Goal: Information Seeking & Learning: Learn about a topic

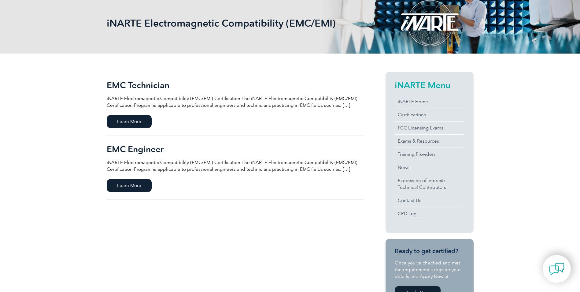
scroll to position [122, 0]
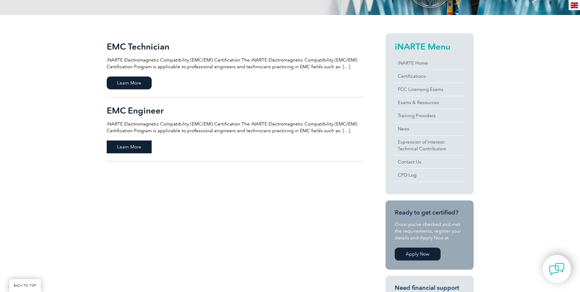
click at [127, 145] on span "Learn More" at bounding box center [129, 146] width 45 height 13
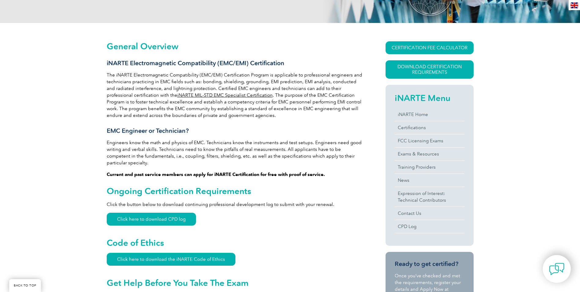
scroll to position [126, 0]
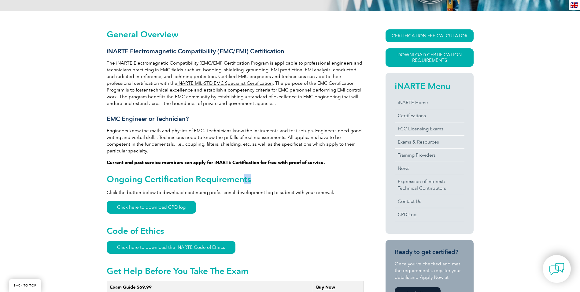
drag, startPoint x: 241, startPoint y: 159, endPoint x: 337, endPoint y: 161, distance: 96.0
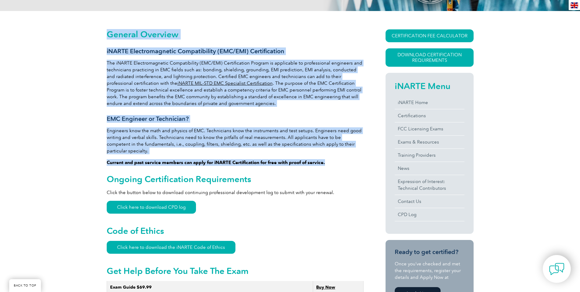
drag, startPoint x: 337, startPoint y: 161, endPoint x: 99, endPoint y: 159, distance: 238.6
drag, startPoint x: 99, startPoint y: 159, endPoint x: 296, endPoint y: 157, distance: 197.3
click at [296, 160] on strong "Current and past service members can apply for iNARTE Certification for free wi…" at bounding box center [216, 163] width 218 height 6
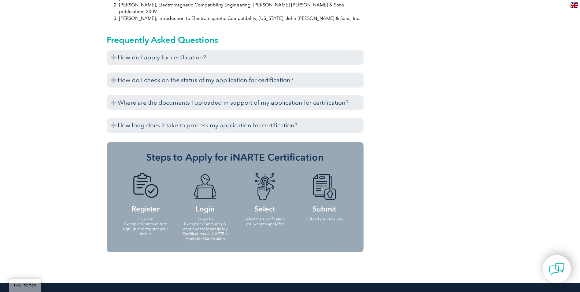
scroll to position [677, 0]
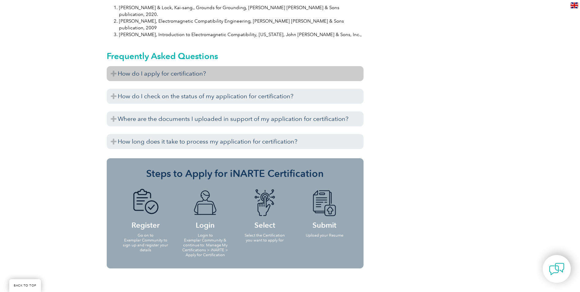
click at [199, 66] on h3 "How do I apply for certification?" at bounding box center [235, 73] width 257 height 15
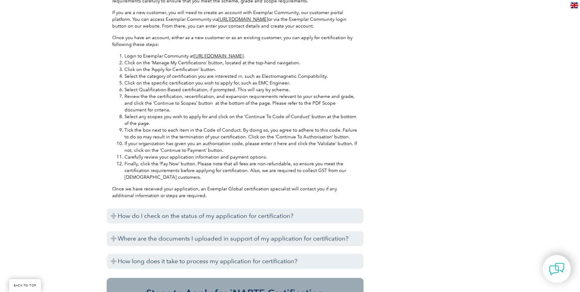
scroll to position [830, 0]
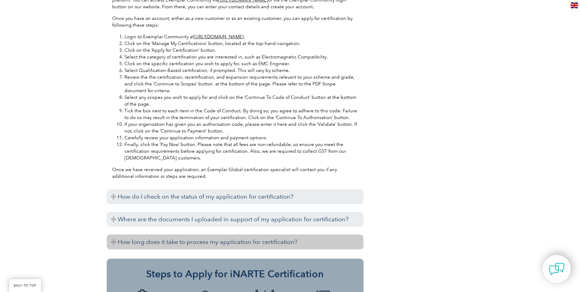
click at [188, 234] on h3 "How long does it take to process my application for certification?" at bounding box center [235, 241] width 257 height 15
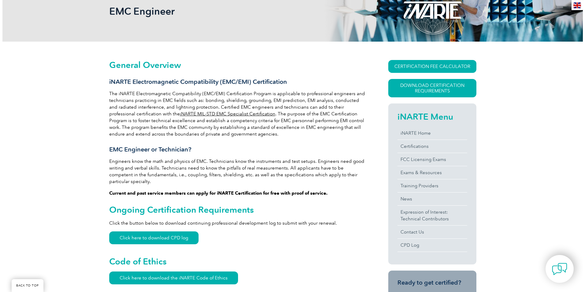
scroll to position [65, 0]
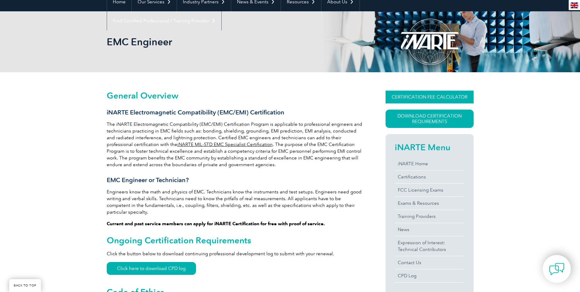
click at [402, 96] on link "CERTIFICATION FEE CALCULATOR" at bounding box center [430, 97] width 88 height 13
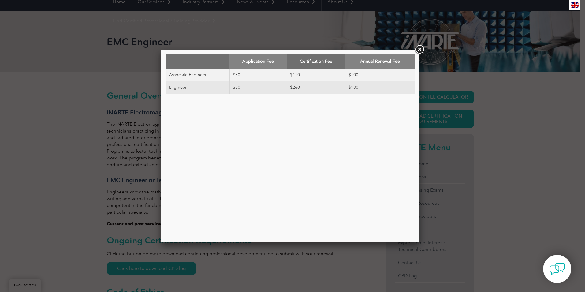
click at [420, 49] on link at bounding box center [419, 49] width 11 height 11
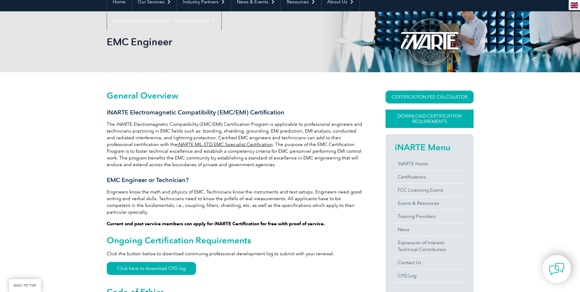
click at [405, 117] on link "Download Certification Requirements" at bounding box center [430, 118] width 88 height 18
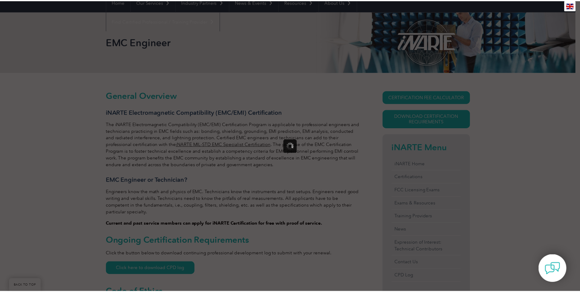
scroll to position [0, 0]
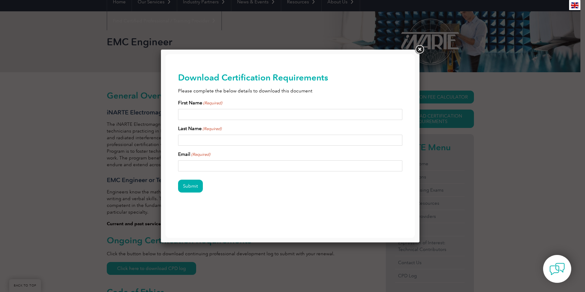
click at [420, 48] on link at bounding box center [419, 49] width 11 height 11
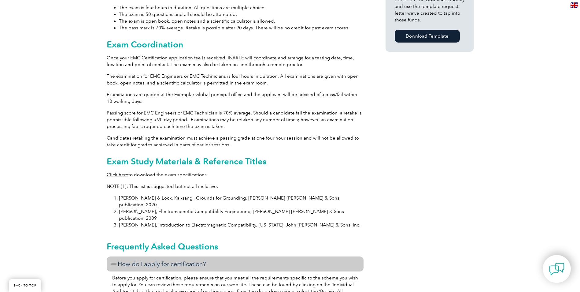
scroll to position [493, 0]
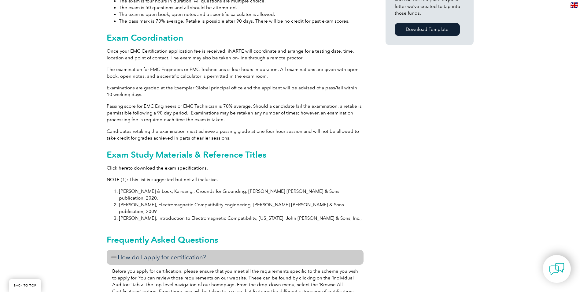
click at [111, 165] on link "Click here" at bounding box center [118, 168] width 22 height 6
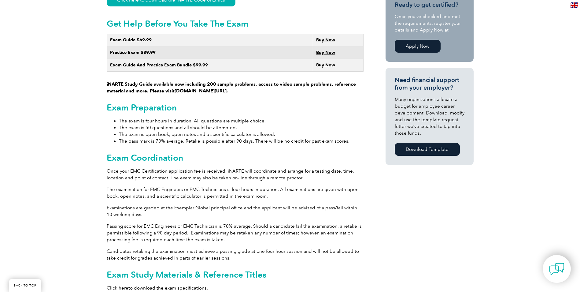
scroll to position [371, 0]
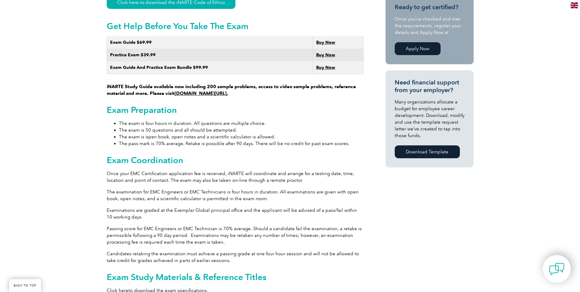
click at [228, 91] on link "www.learnemc.com/inarte." at bounding box center [202, 94] width 54 height 6
